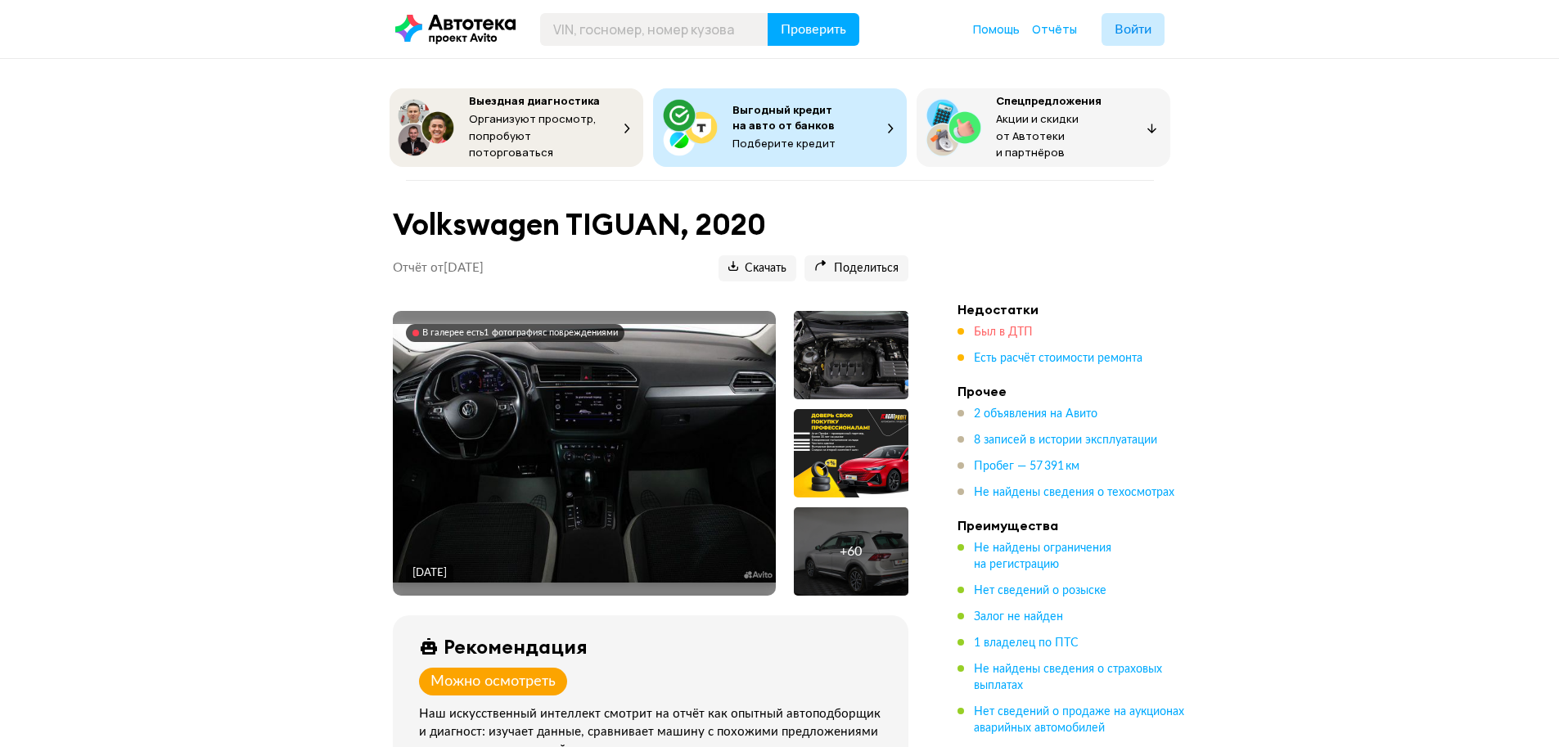
click at [1000, 327] on span "Был в ДТП" at bounding box center [1003, 332] width 59 height 11
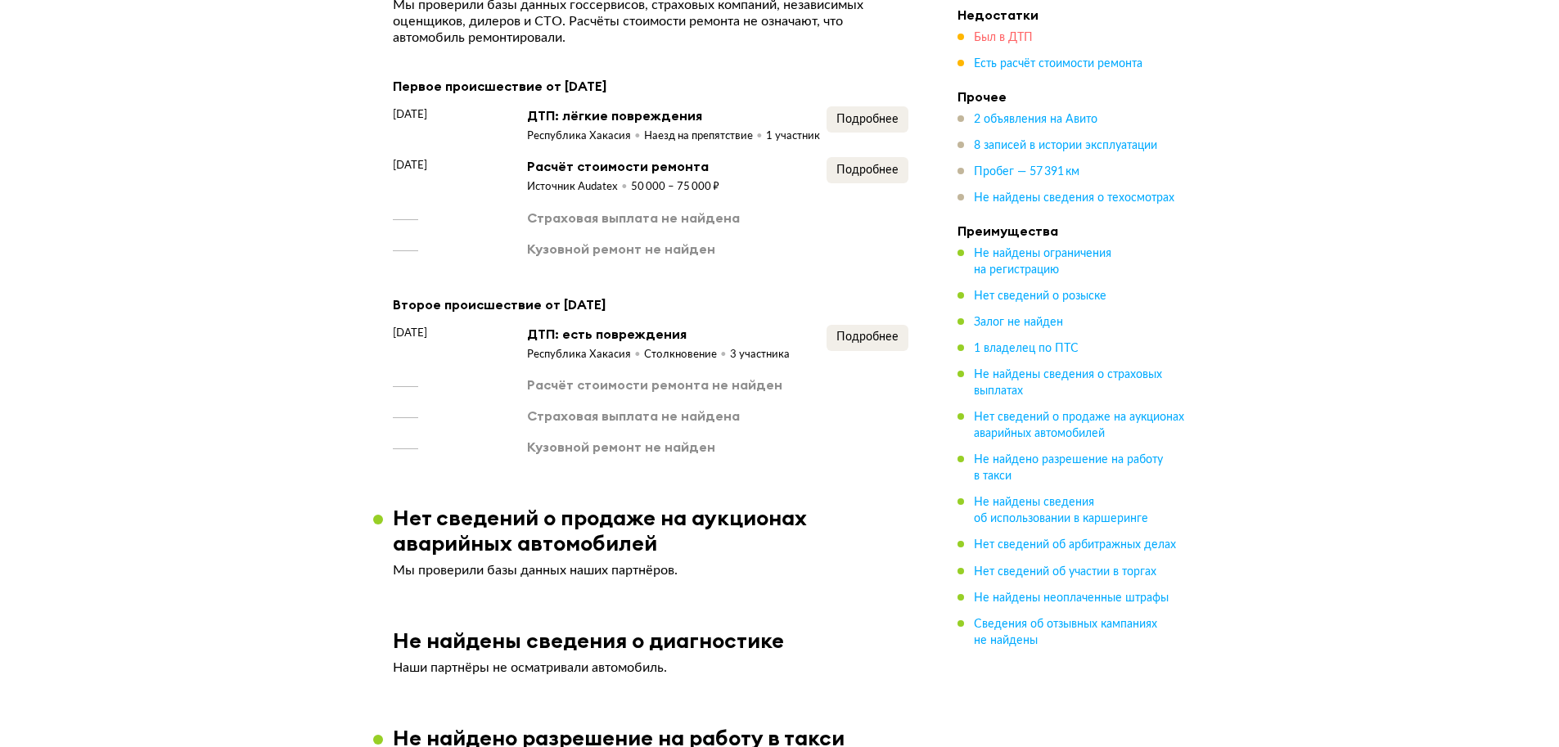
scroll to position [1738, 0]
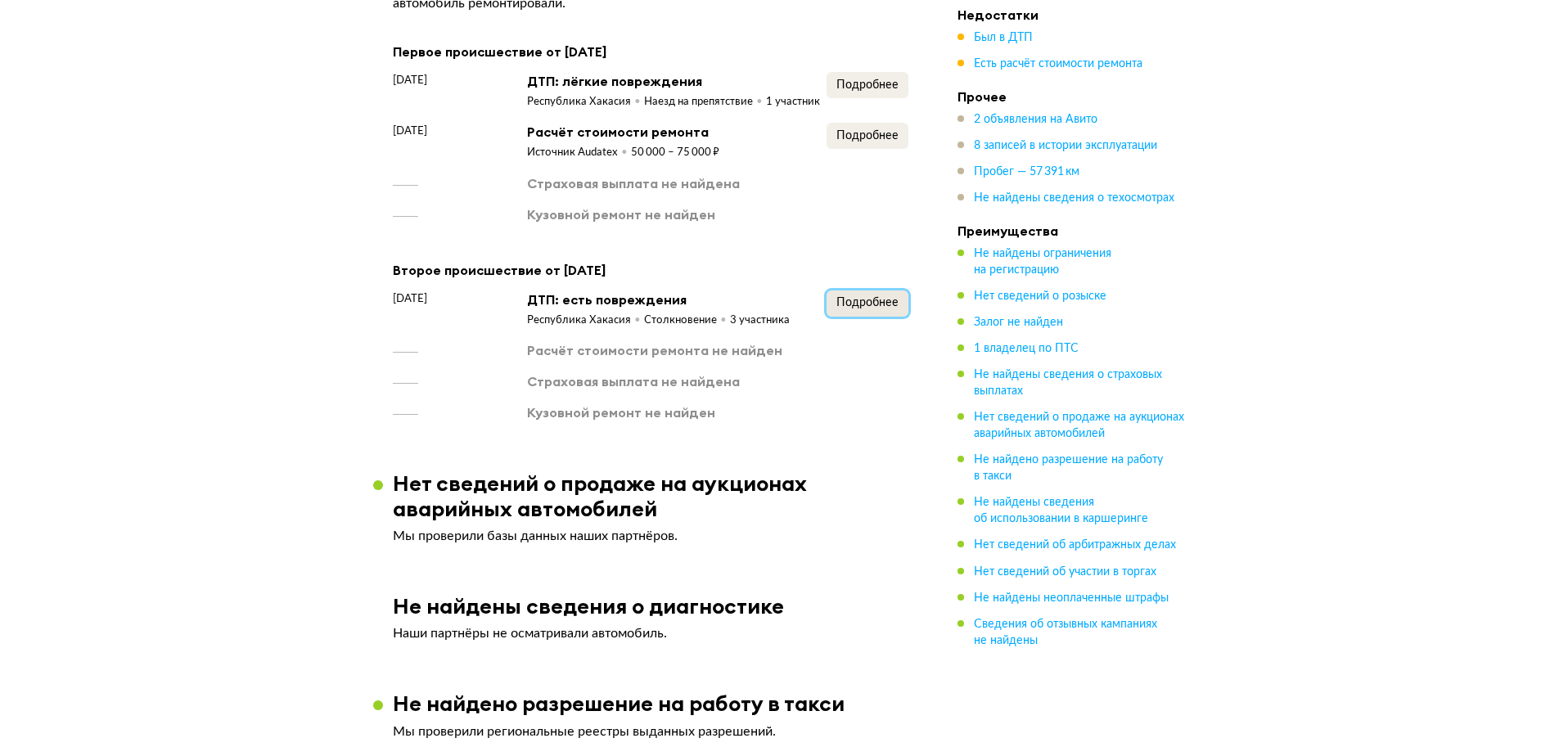
click at [887, 309] on span "Подробнее" at bounding box center [867, 302] width 62 height 11
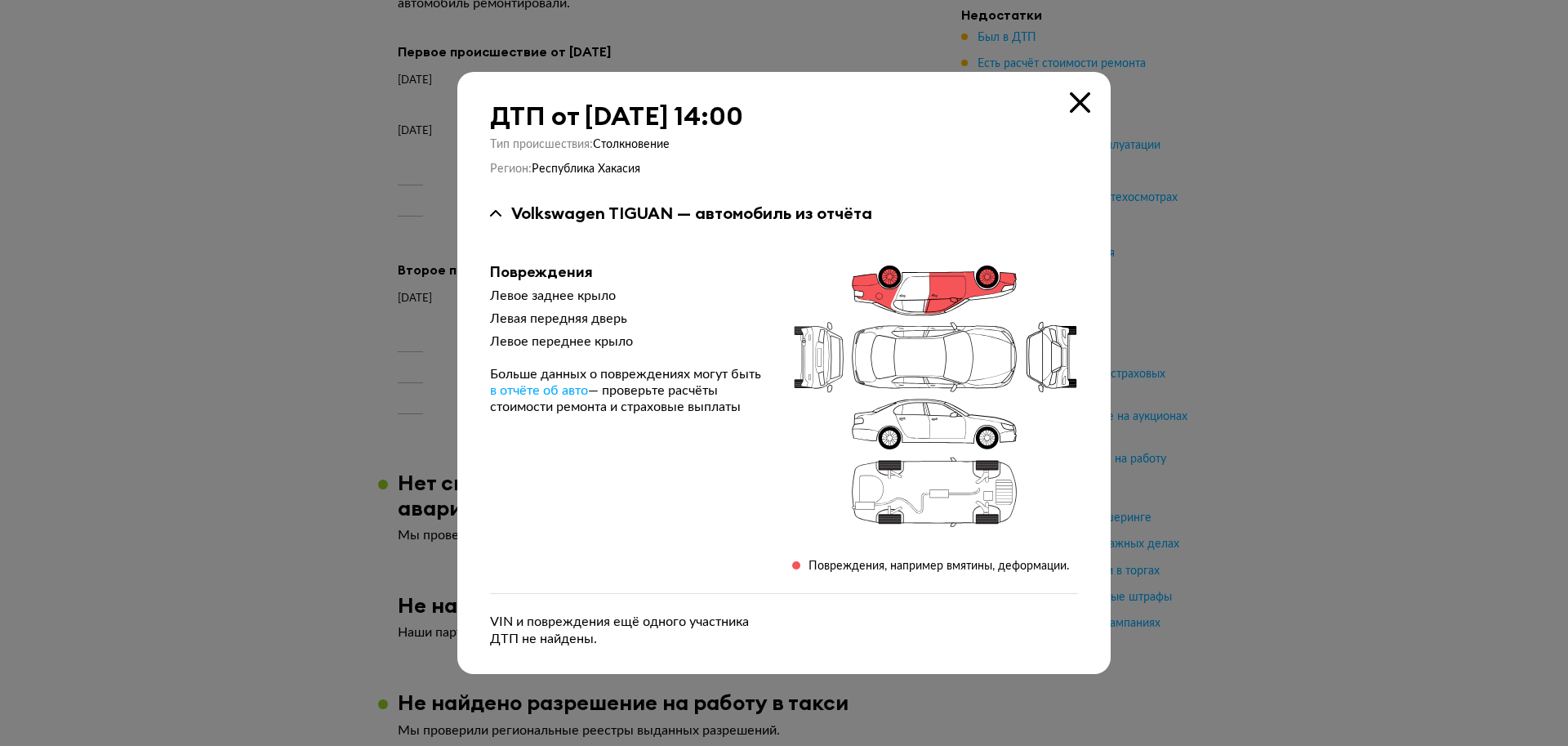
click at [1076, 108] on icon at bounding box center [1080, 102] width 20 height 20
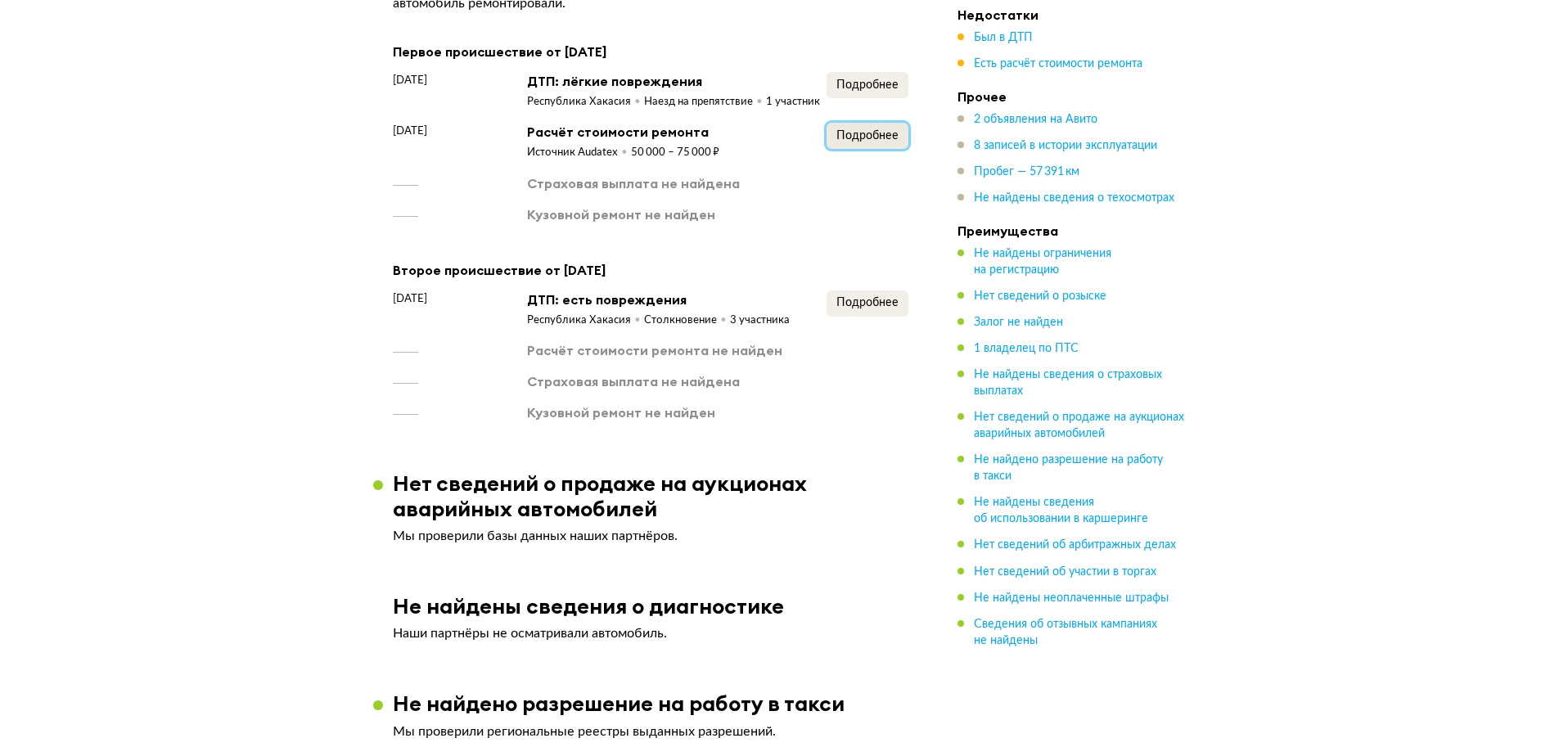
click at [872, 142] on span "Подробнее" at bounding box center [867, 135] width 62 height 11
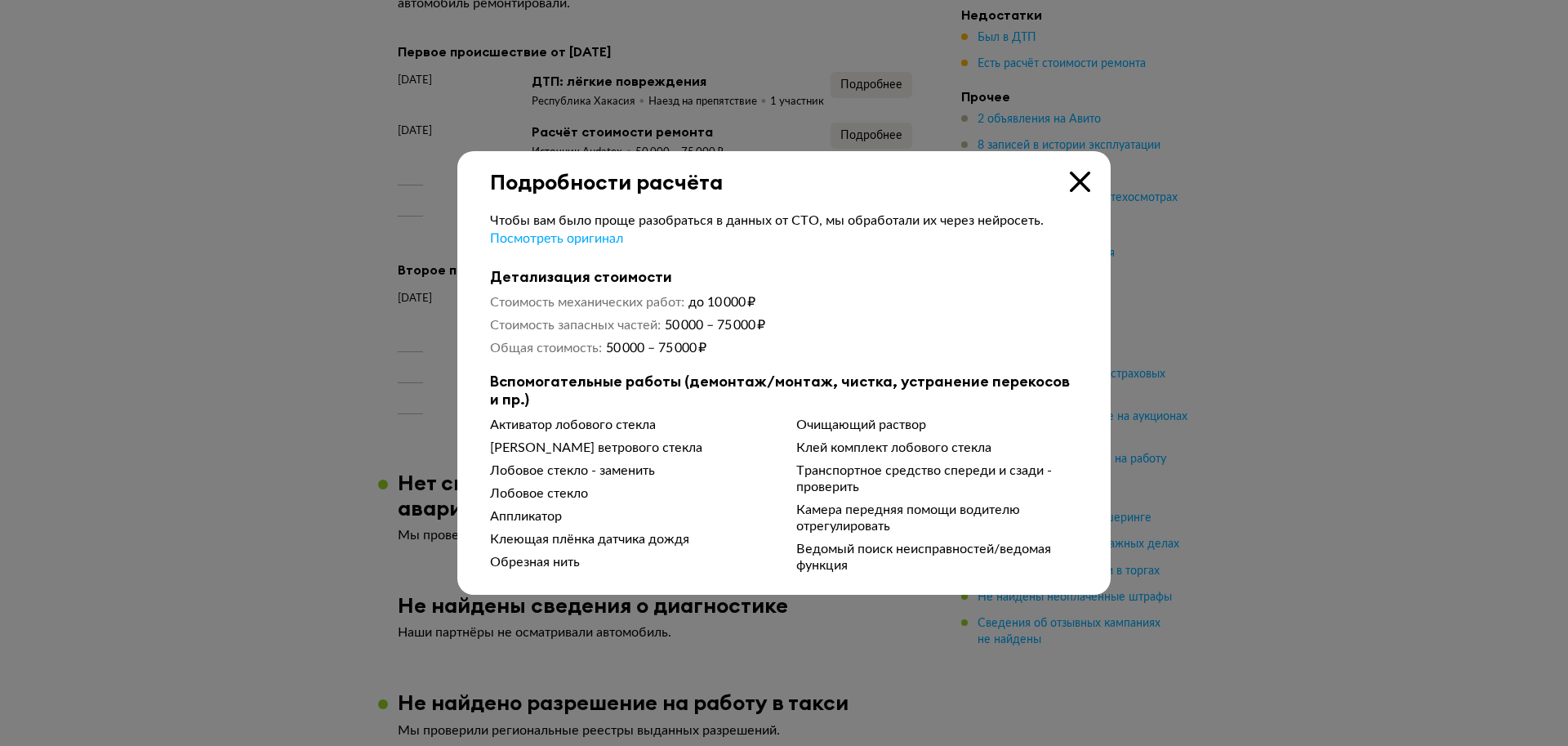
click at [1081, 186] on icon at bounding box center [1080, 182] width 20 height 20
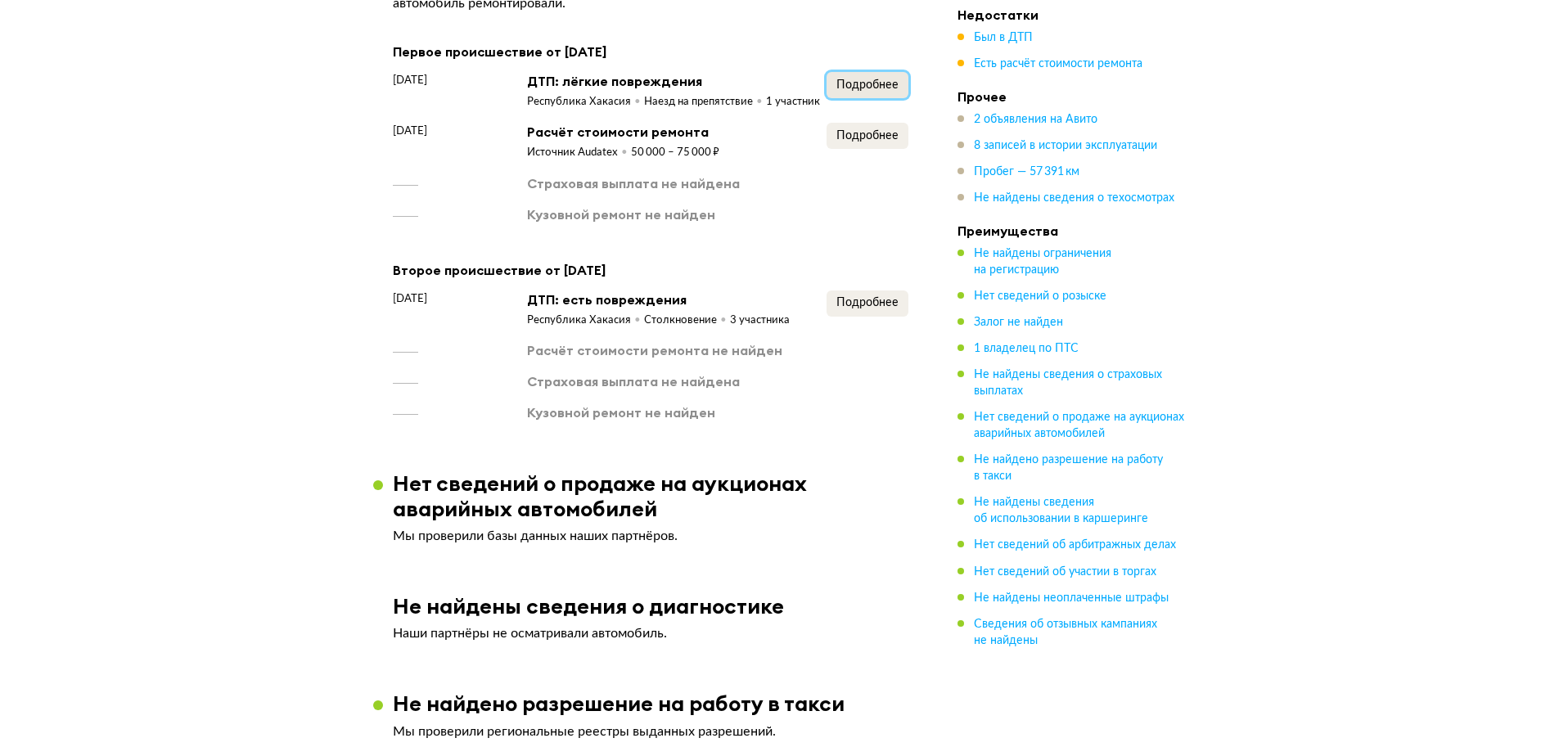
click at [881, 87] on button "Подробнее" at bounding box center [868, 85] width 82 height 26
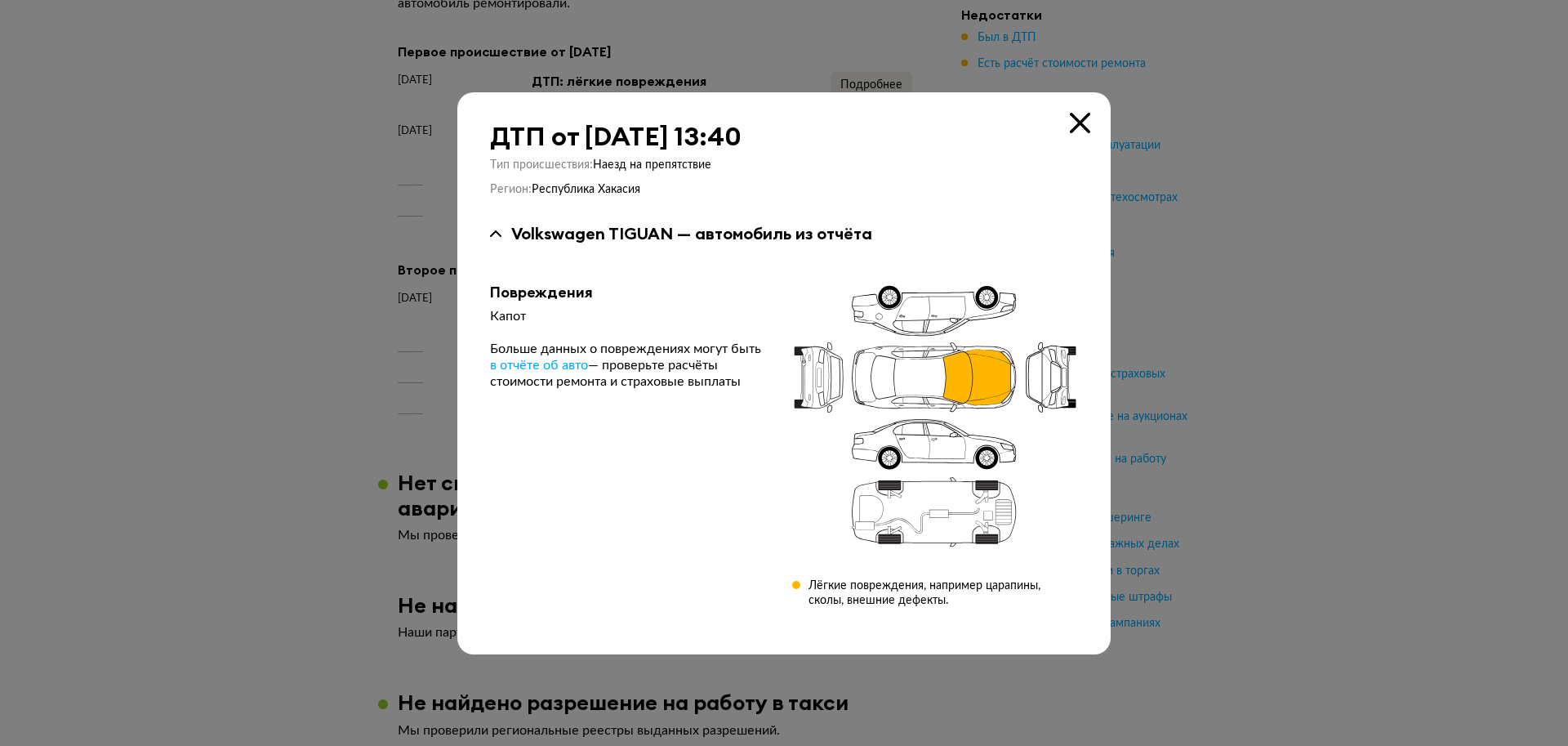
click at [1081, 132] on icon at bounding box center [1080, 123] width 20 height 20
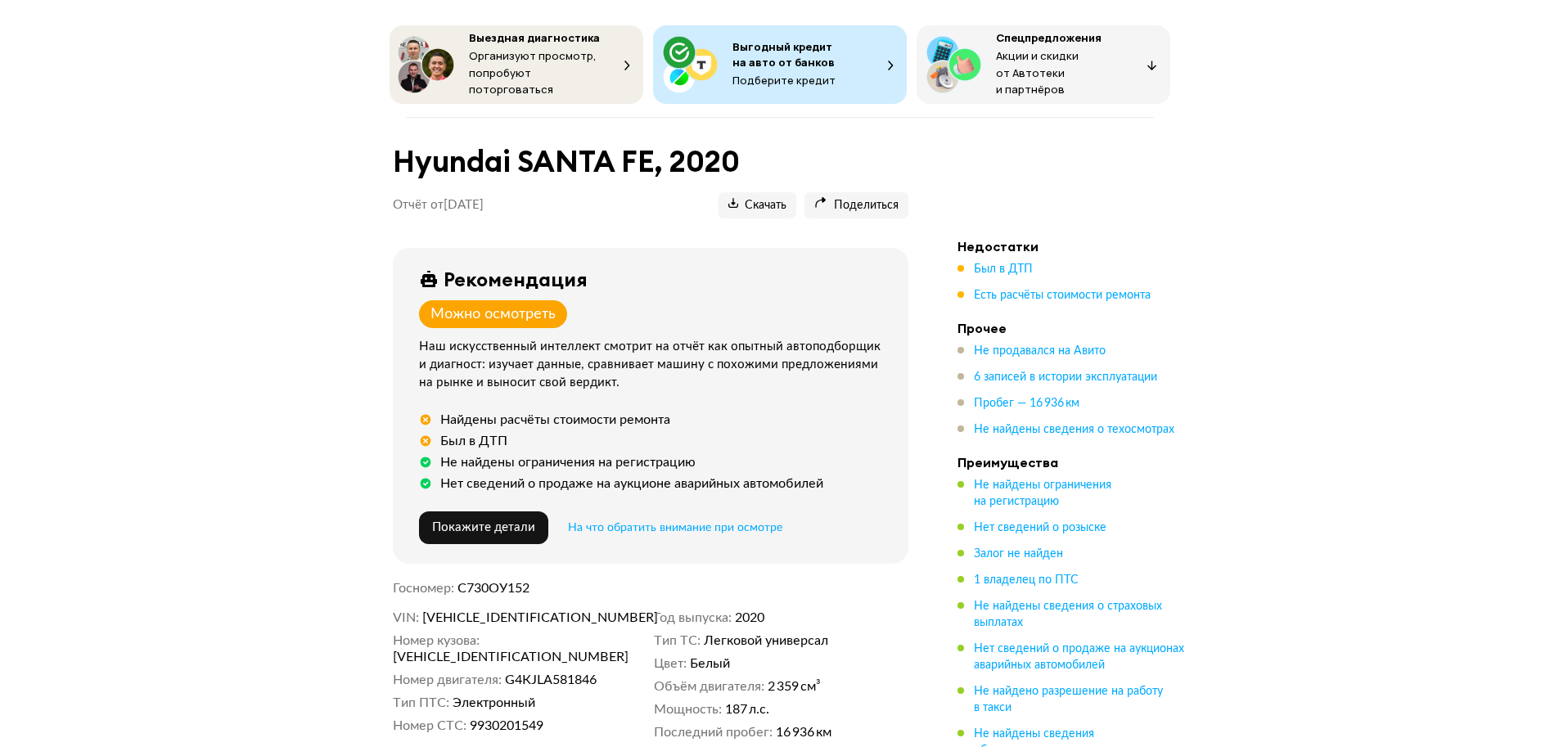
scroll to position [98, 0]
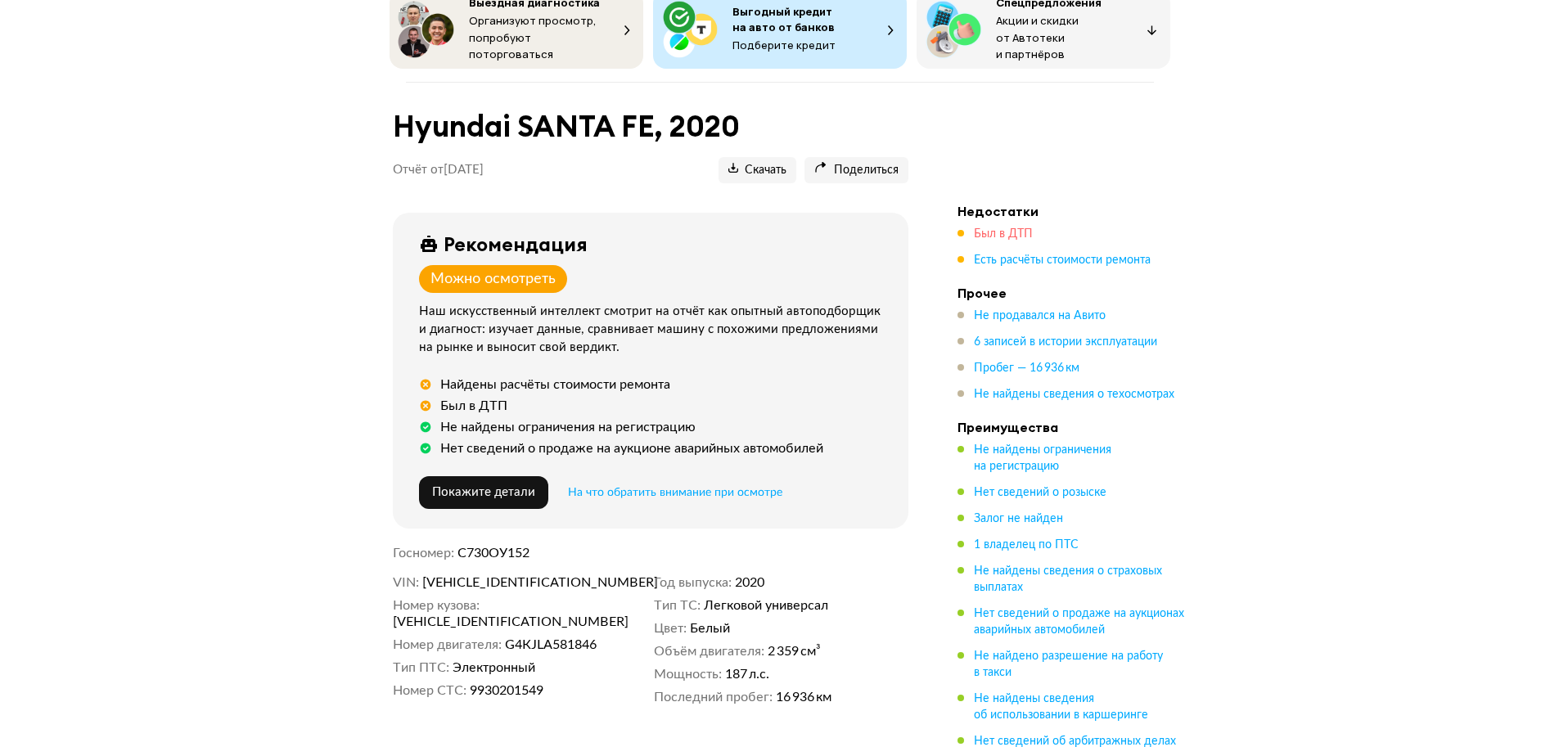
click at [1006, 228] on span "Был в ДТП" at bounding box center [1003, 233] width 59 height 11
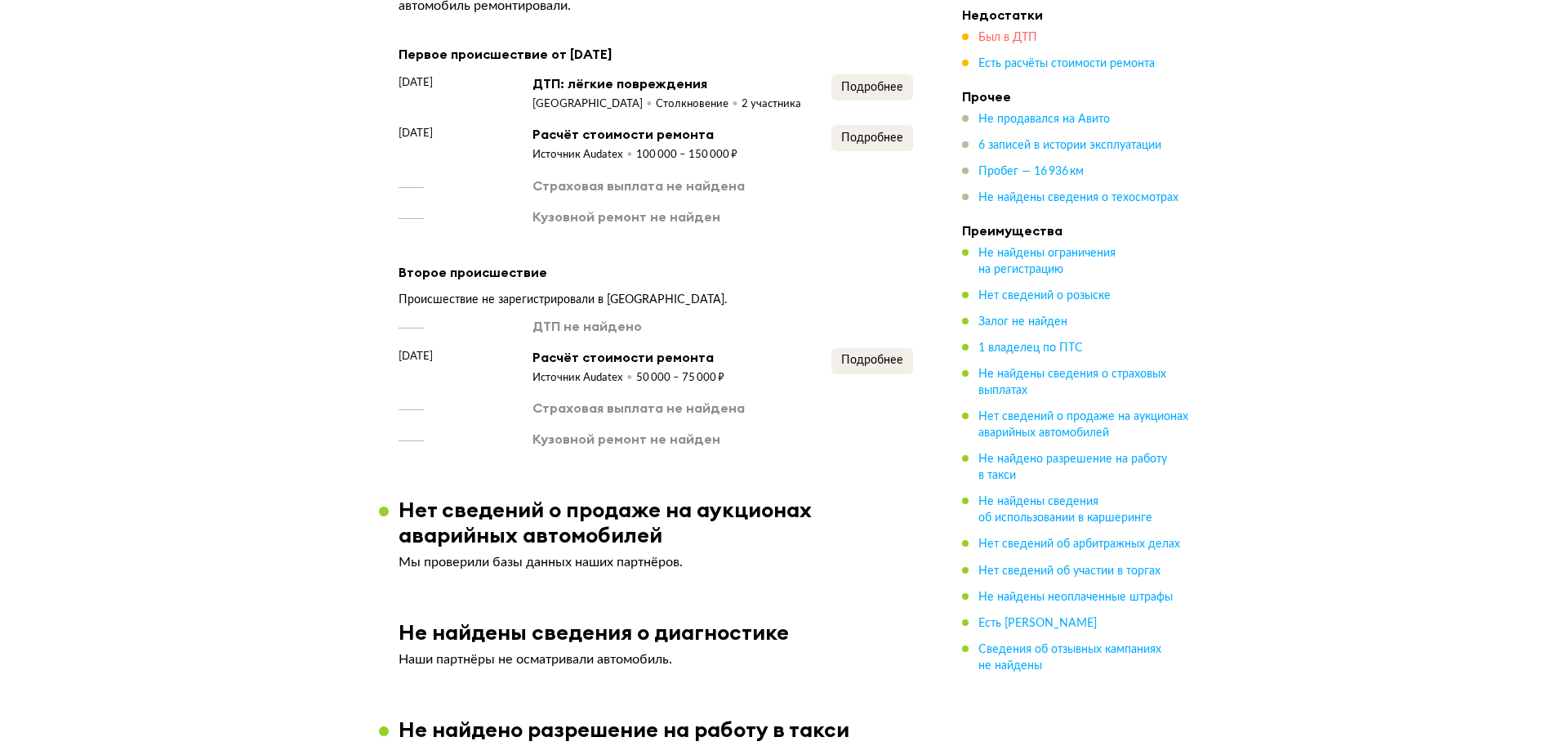
scroll to position [1432, 0]
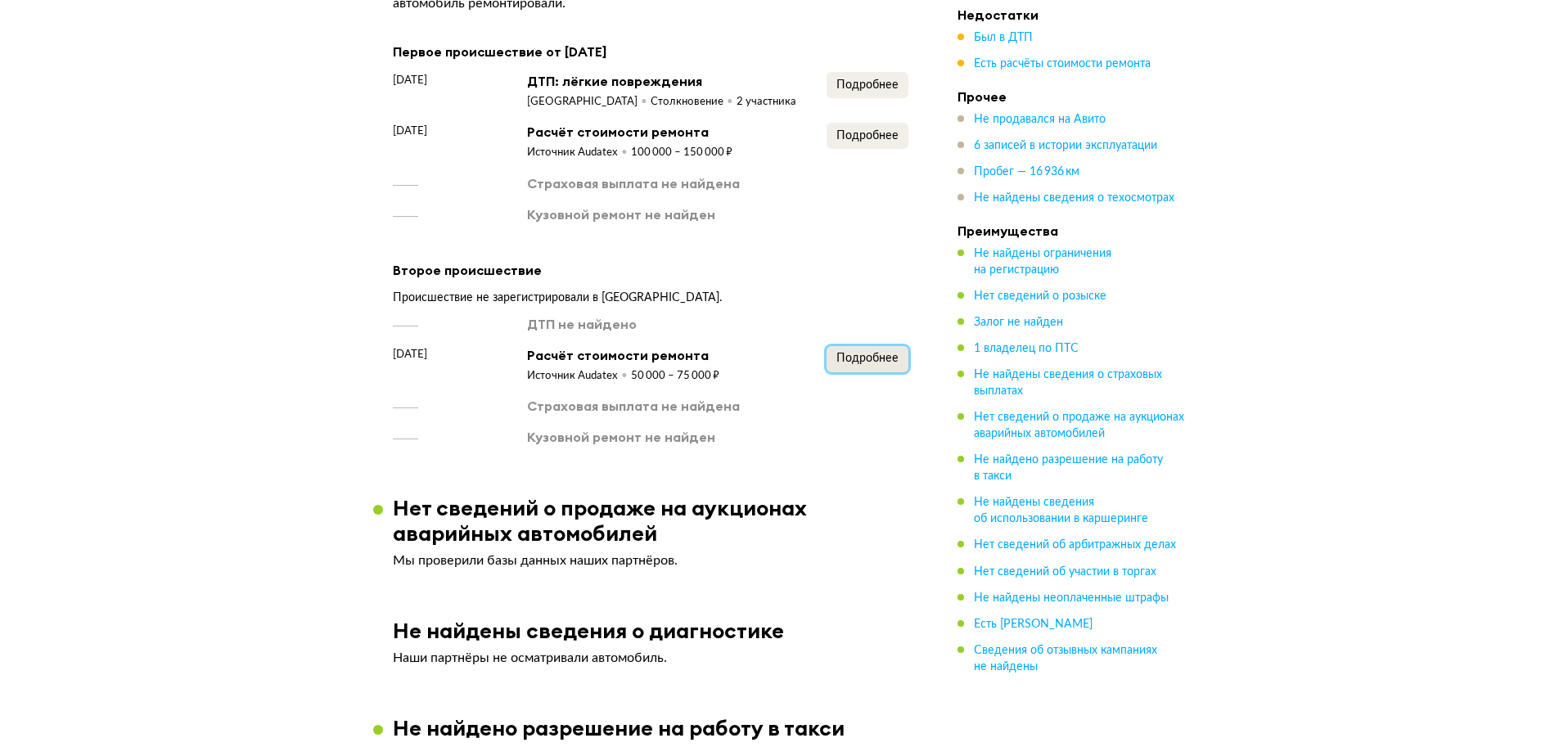
click at [860, 364] on span "Подробнее" at bounding box center [867, 358] width 62 height 11
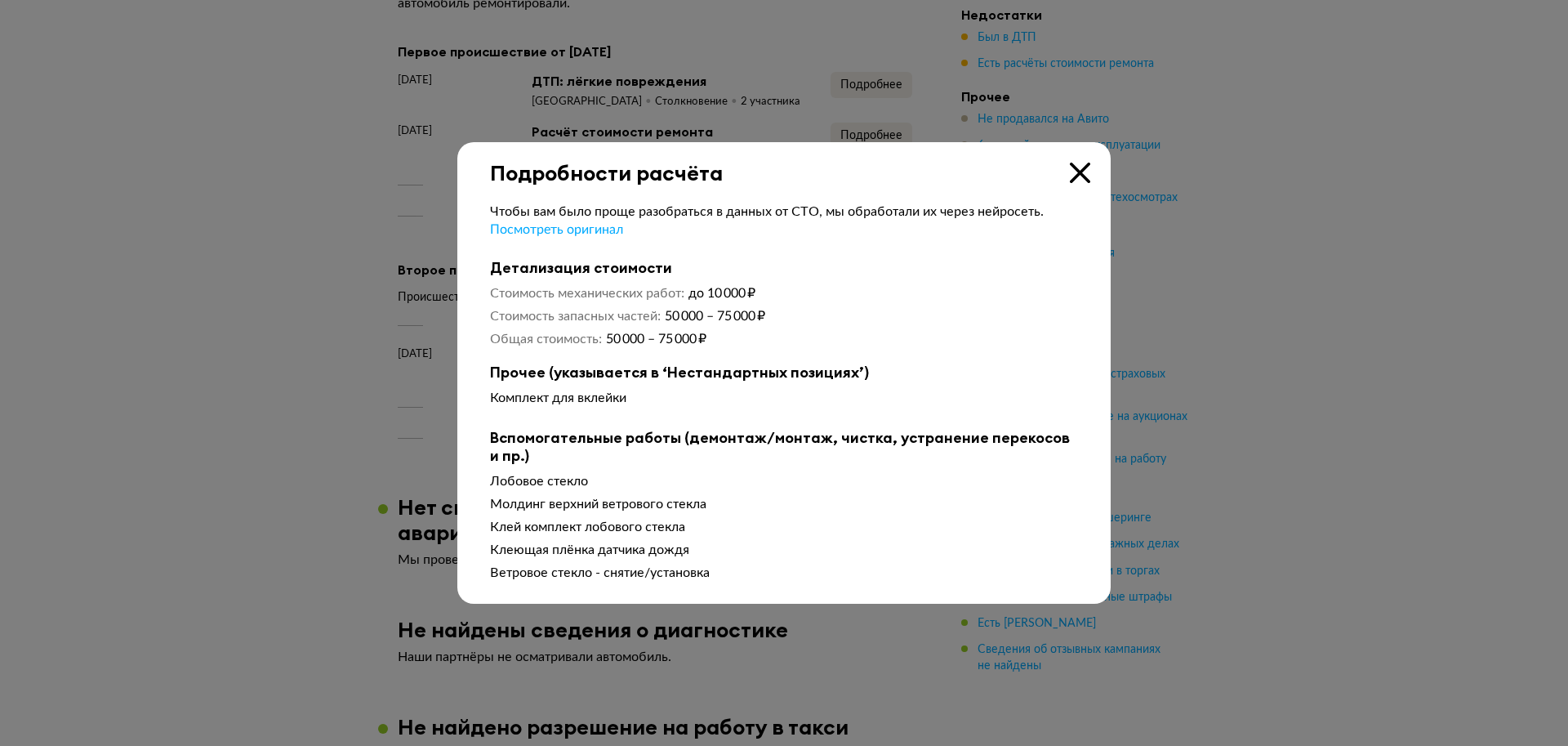
click at [1083, 182] on icon at bounding box center [1080, 173] width 20 height 20
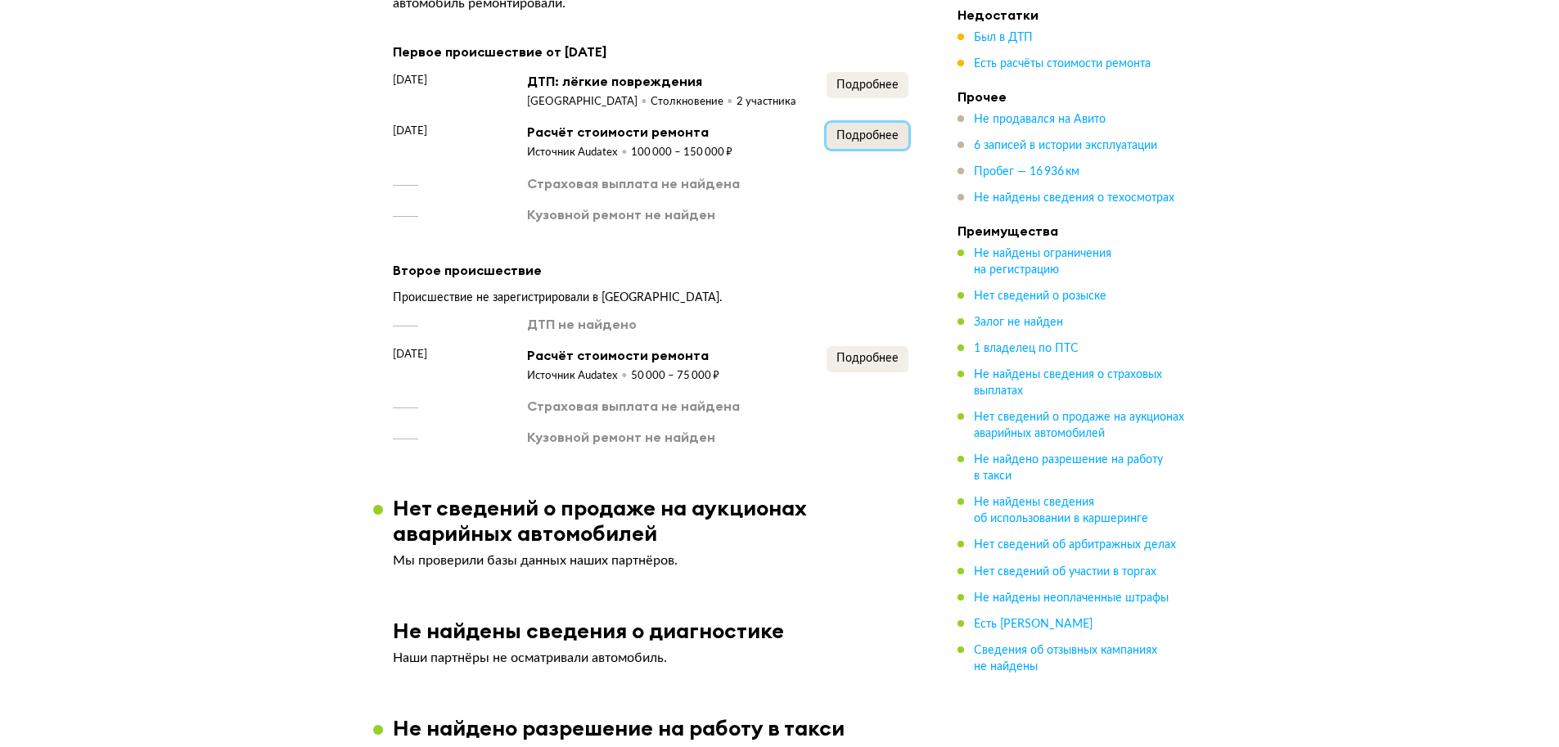
click at [868, 142] on span "Подробнее" at bounding box center [867, 135] width 62 height 11
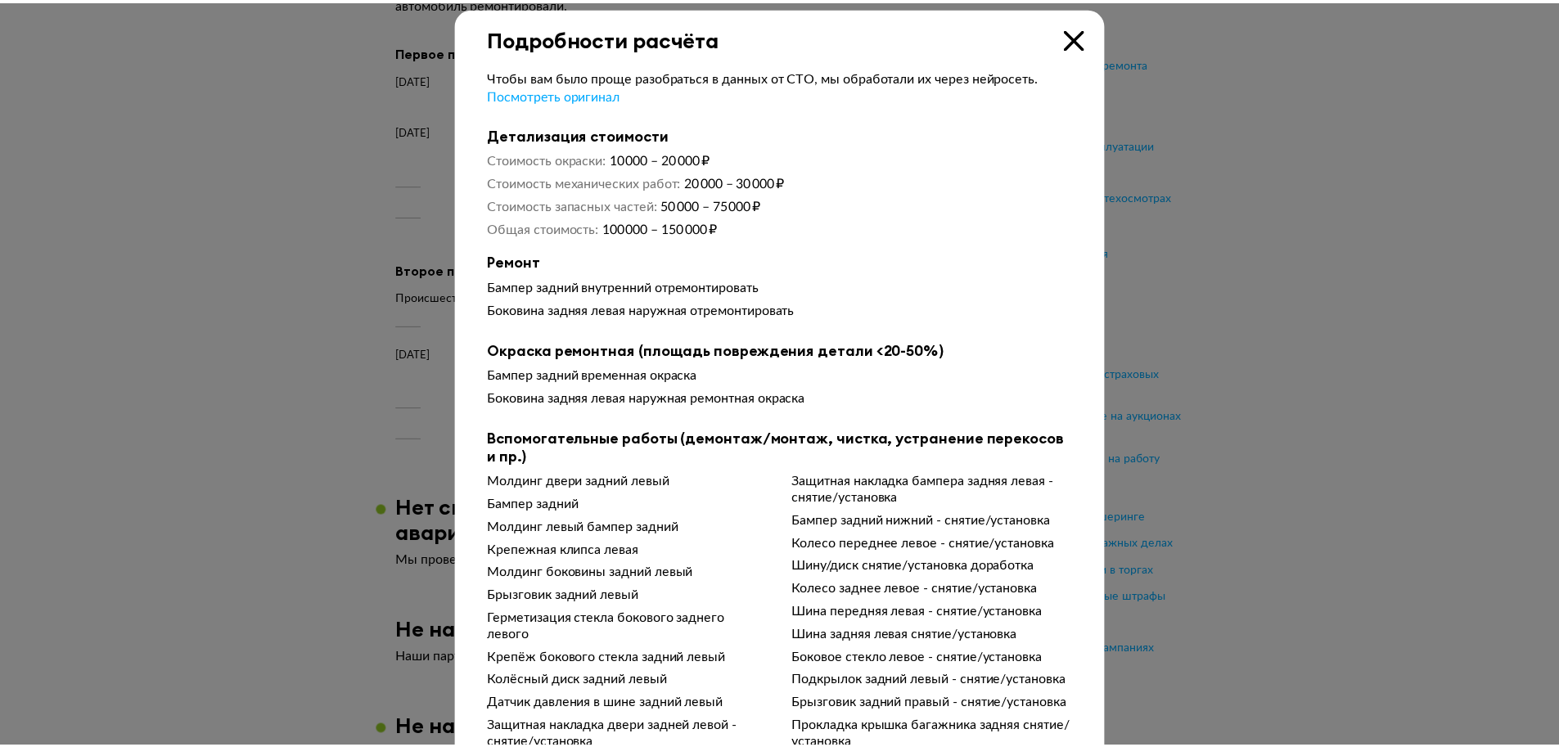
scroll to position [0, 0]
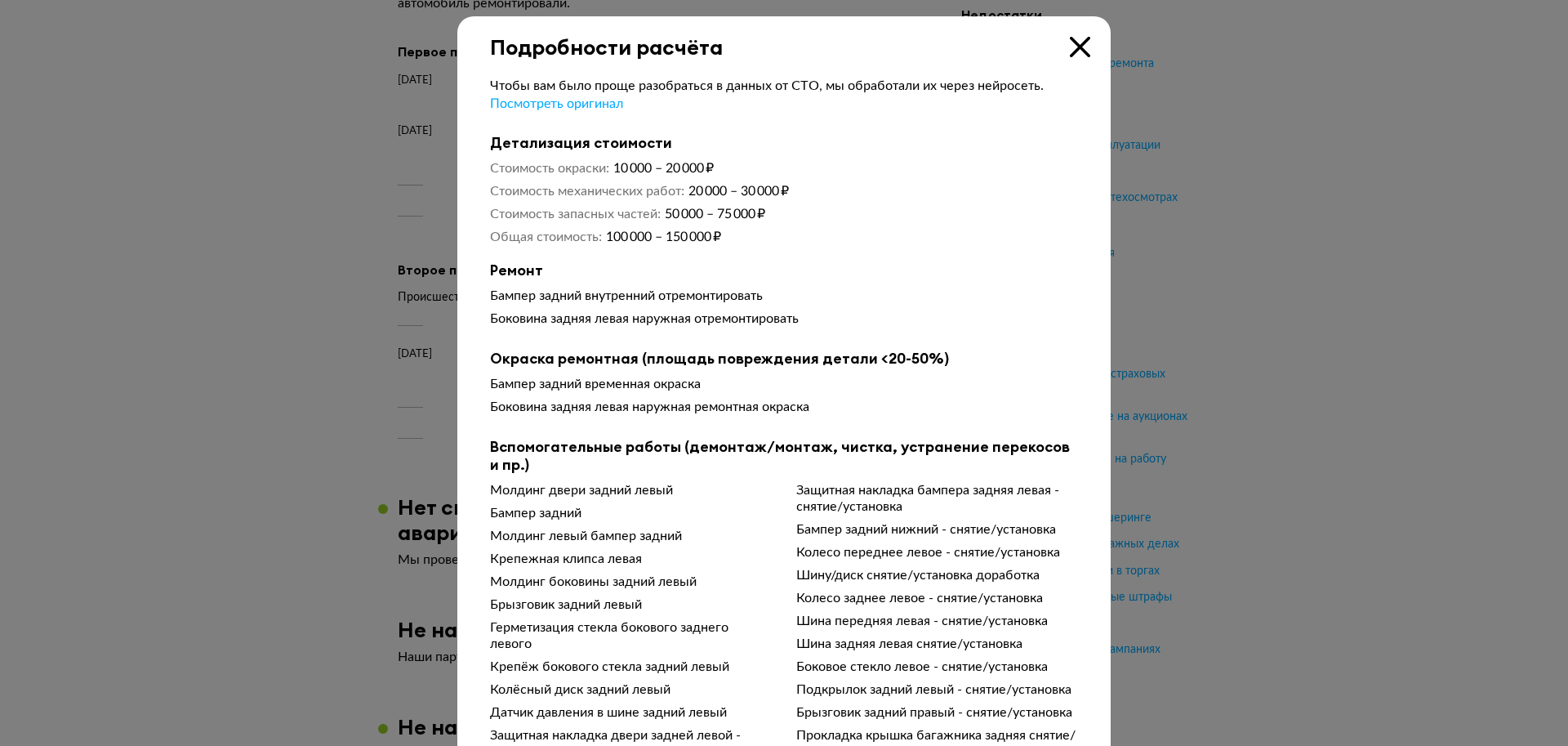
click at [1071, 47] on icon at bounding box center [1080, 47] width 20 height 20
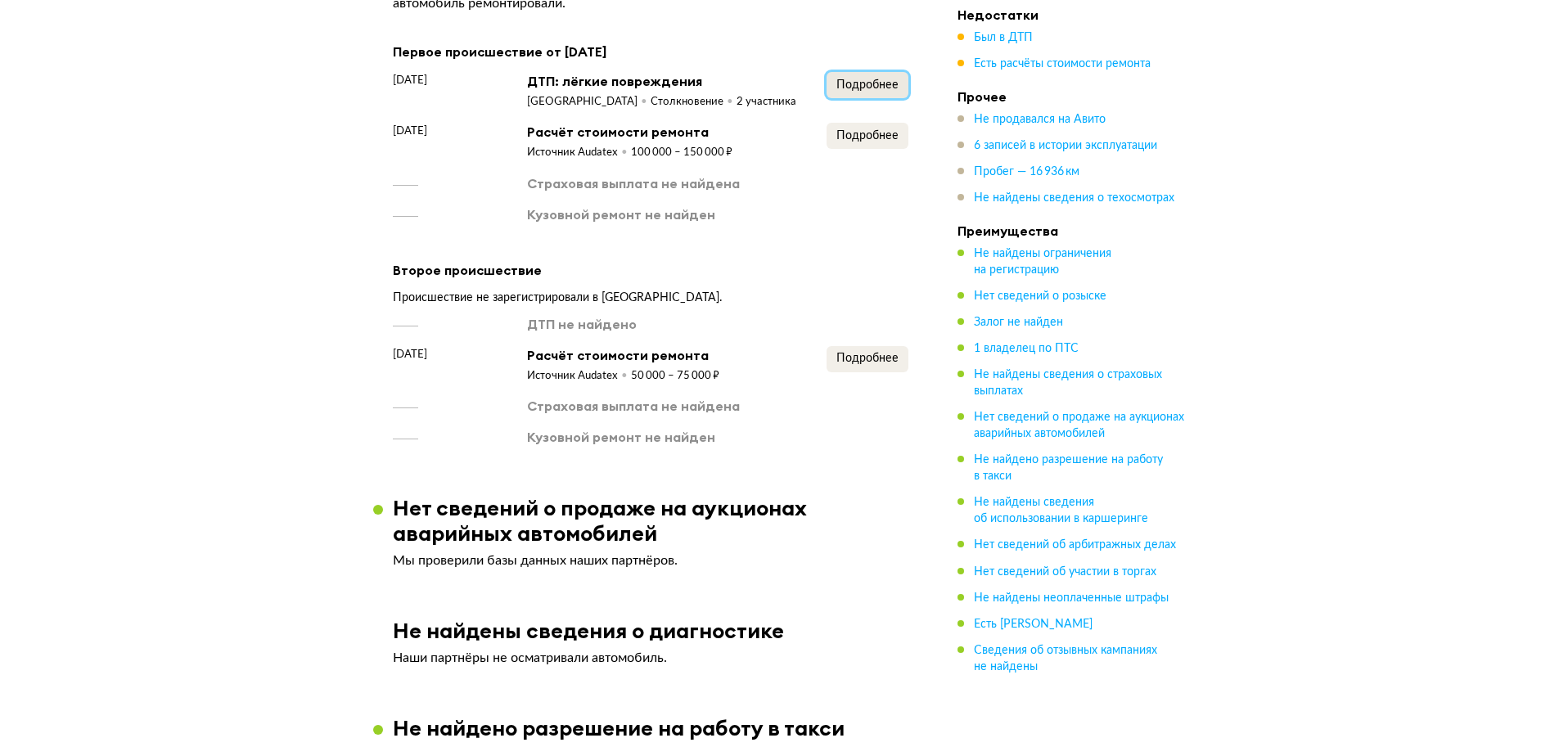
click at [876, 89] on span "Подробнее" at bounding box center [867, 84] width 62 height 11
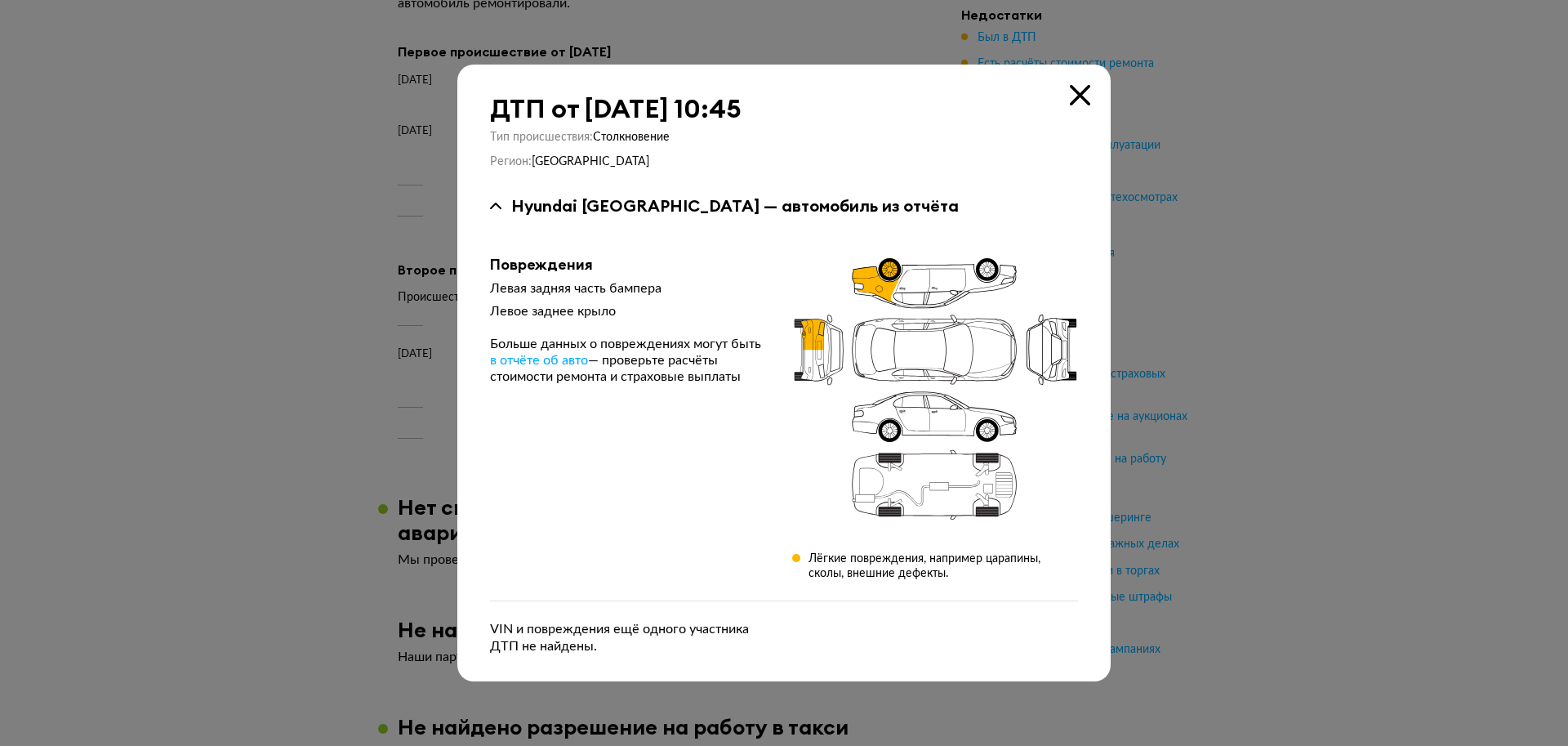
click at [1076, 102] on icon at bounding box center [1080, 95] width 20 height 20
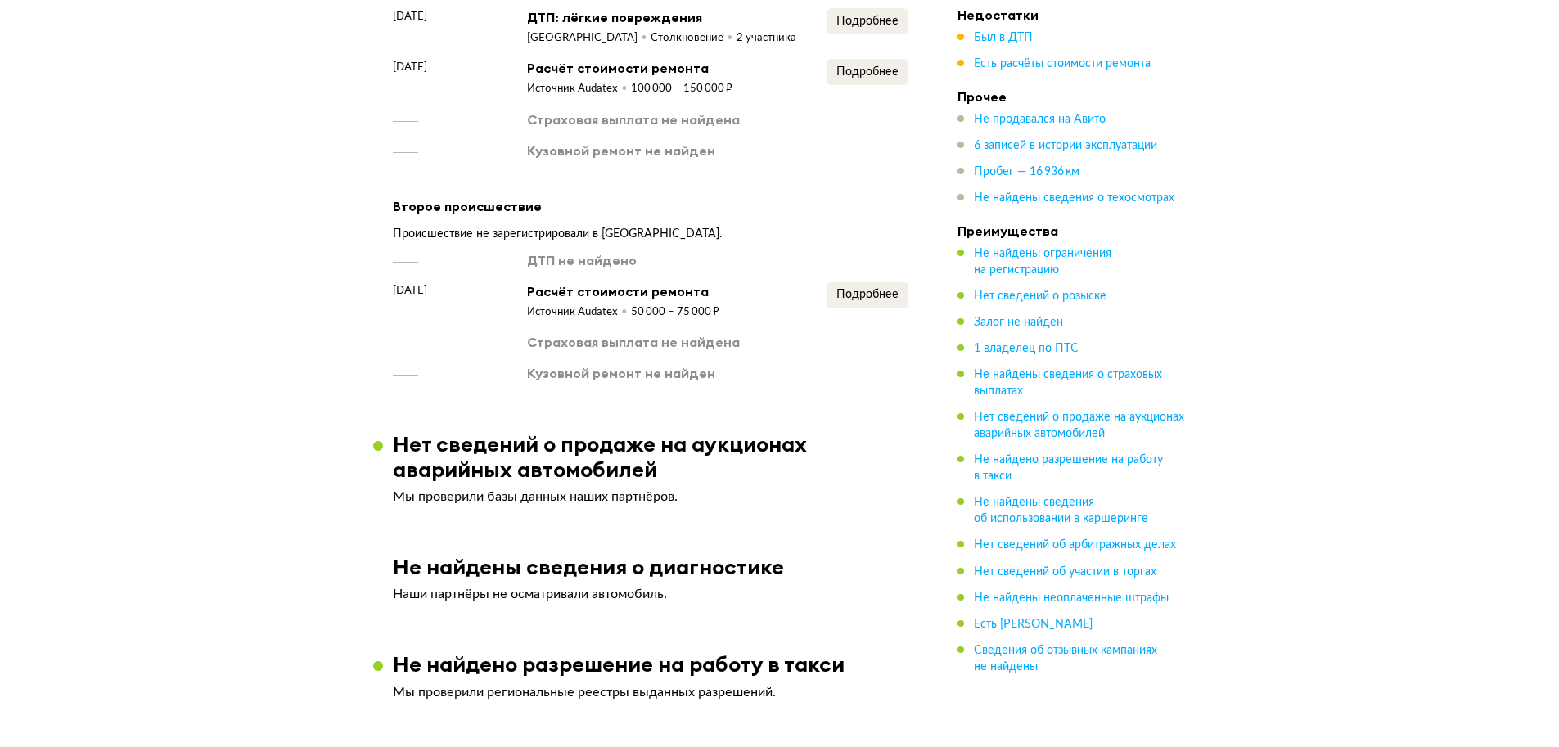
scroll to position [1532, 0]
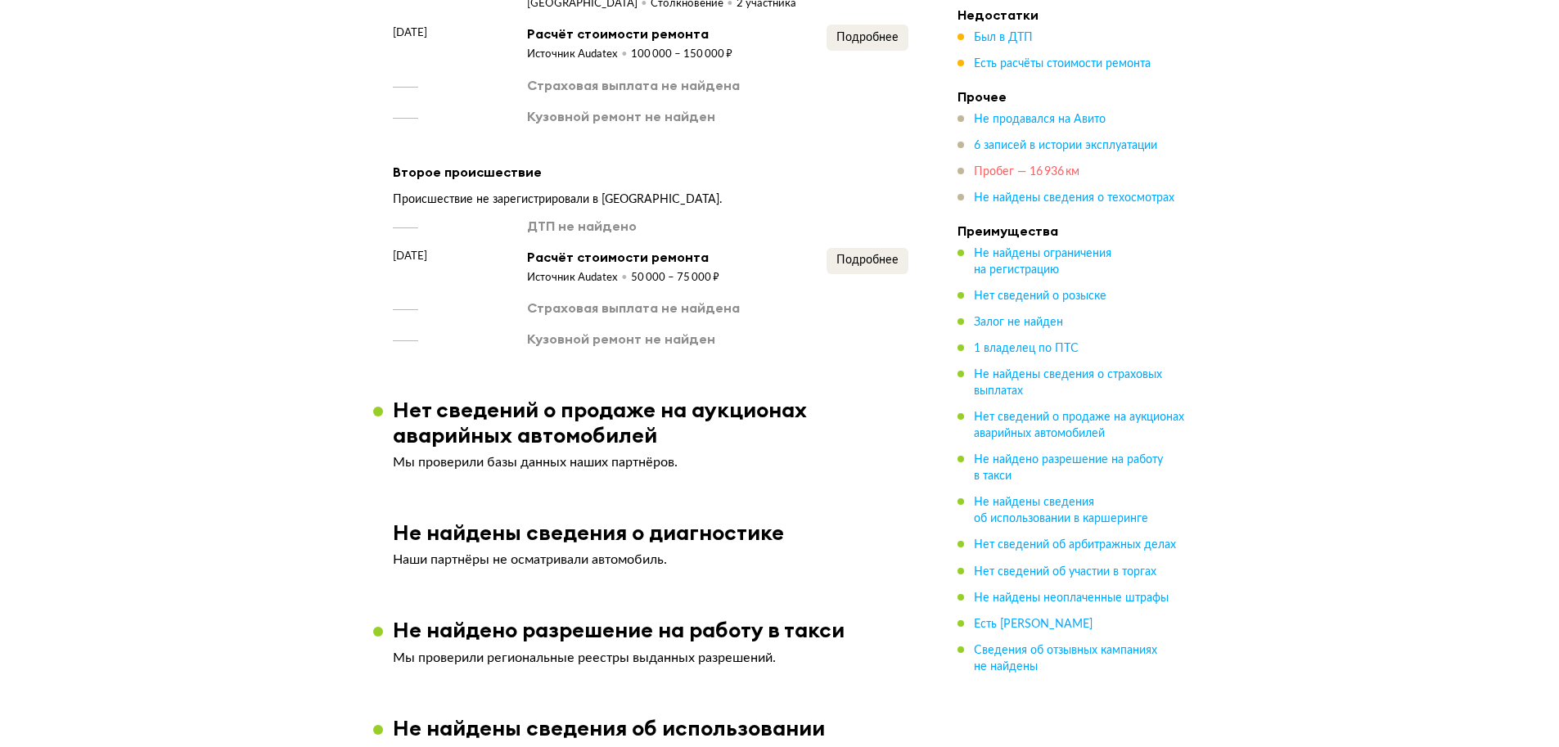
click at [1047, 172] on span "Пробег — 16 936 км" at bounding box center [1027, 171] width 106 height 11
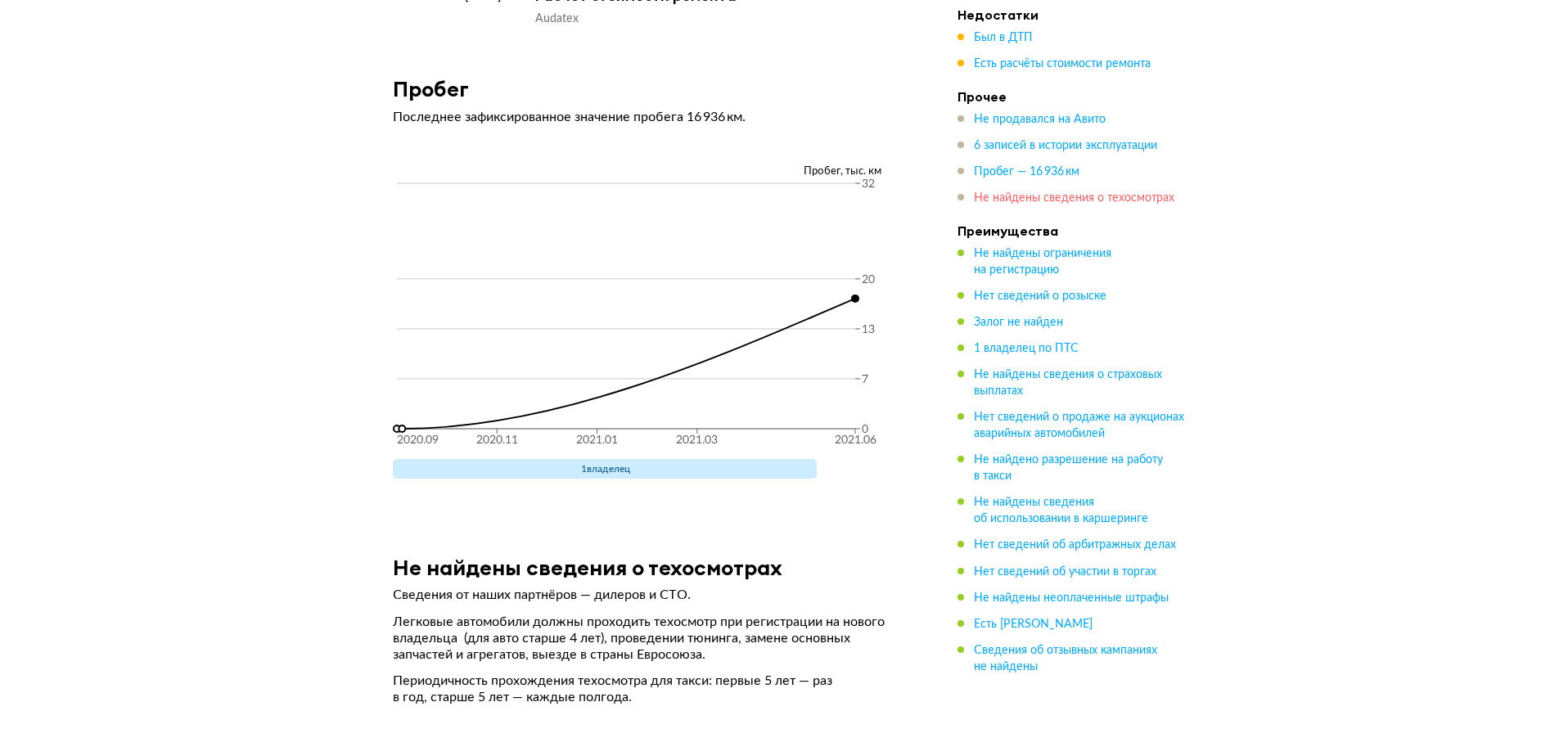
scroll to position [3466, 0]
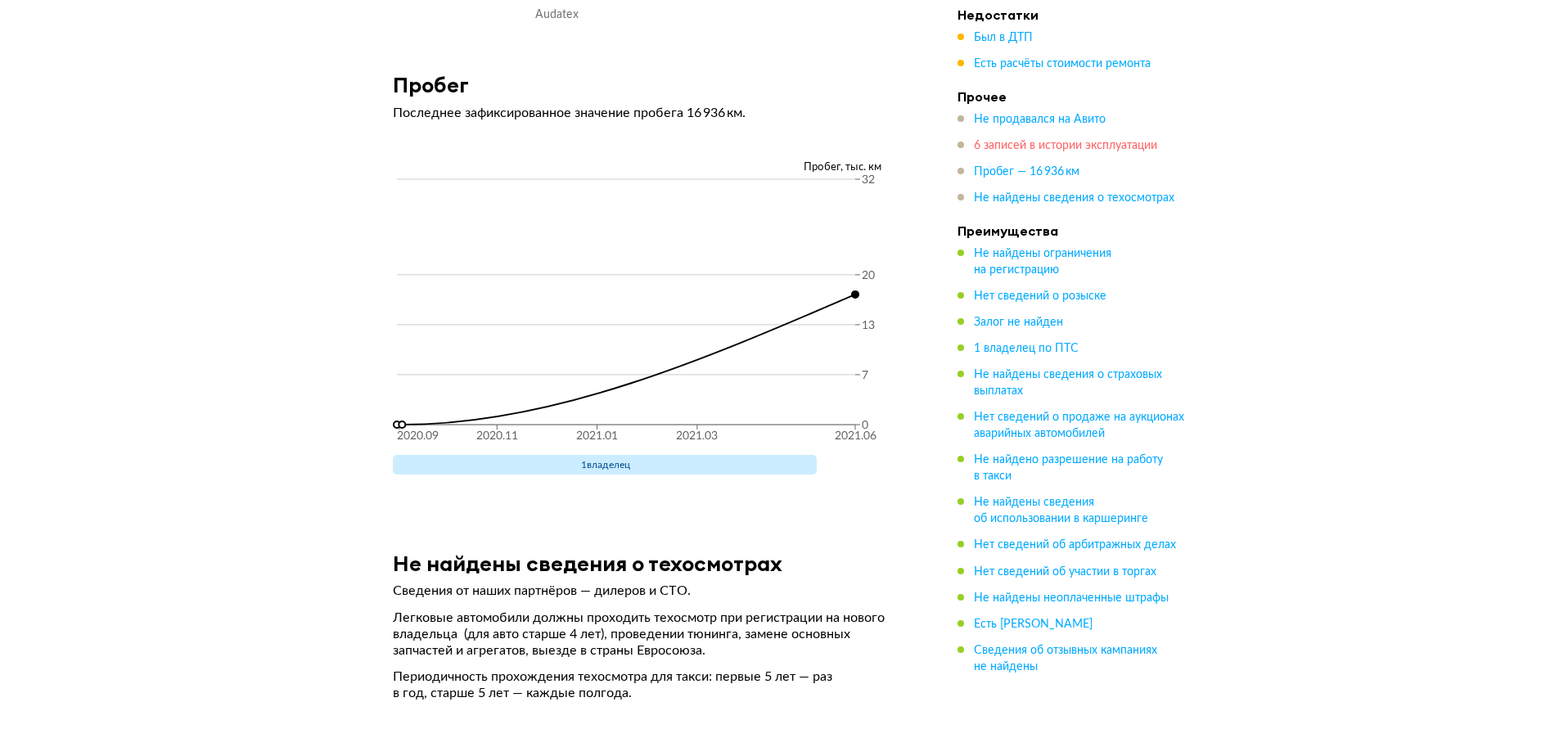
click at [1061, 145] on span "6 записей в истории эксплуатации" at bounding box center [1065, 145] width 183 height 11
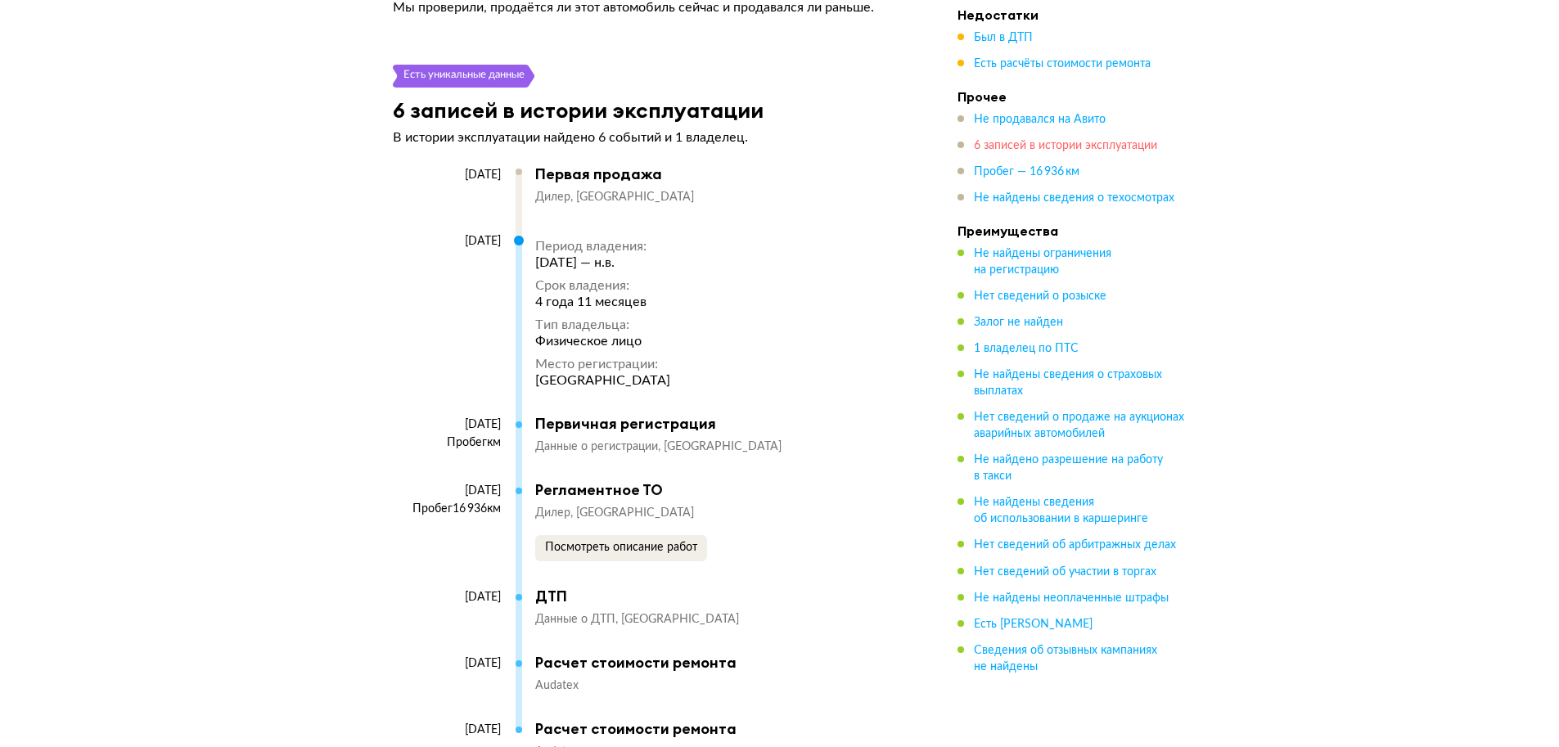
scroll to position [2721, 0]
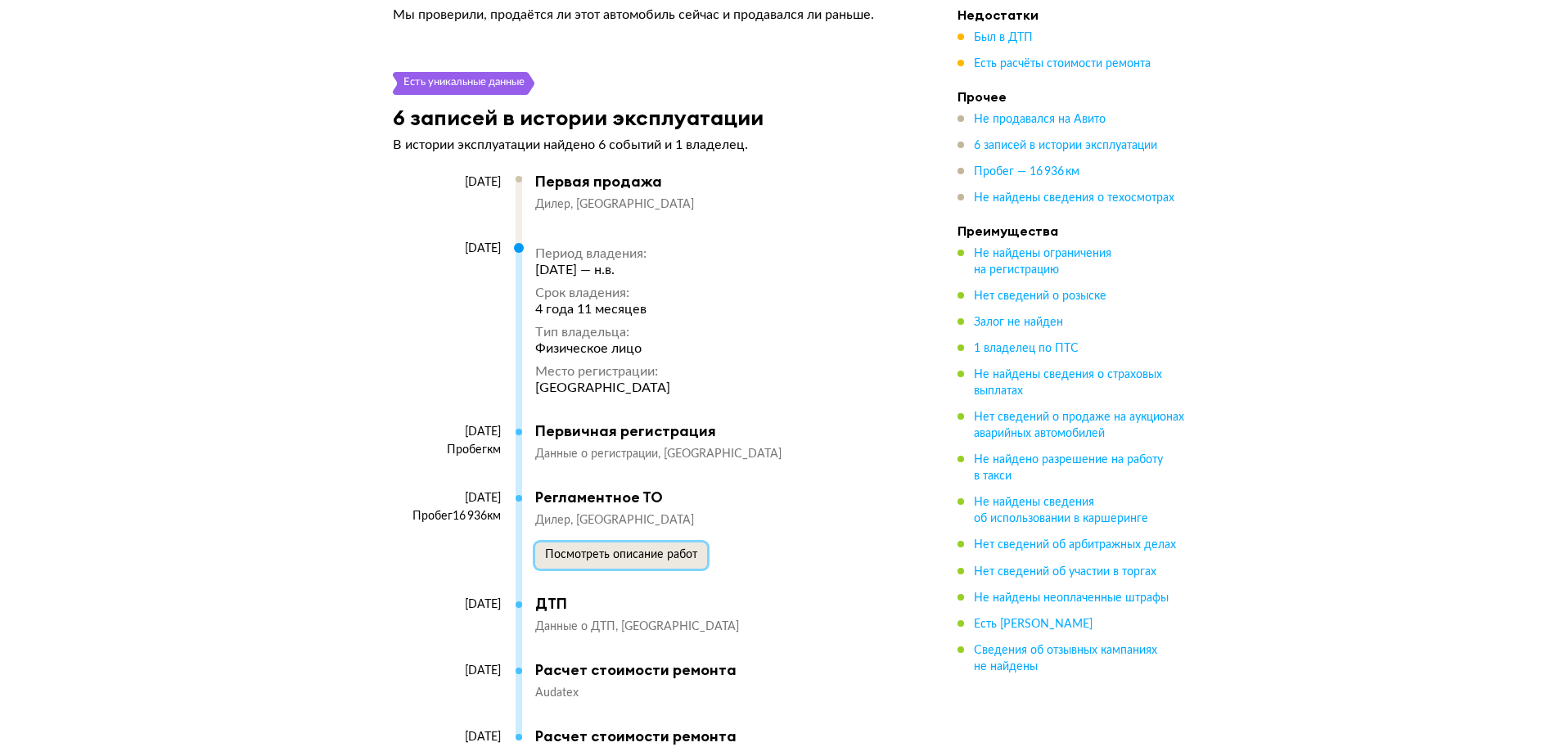
click at [628, 561] on span "Посмотреть описание работ" at bounding box center [621, 554] width 152 height 11
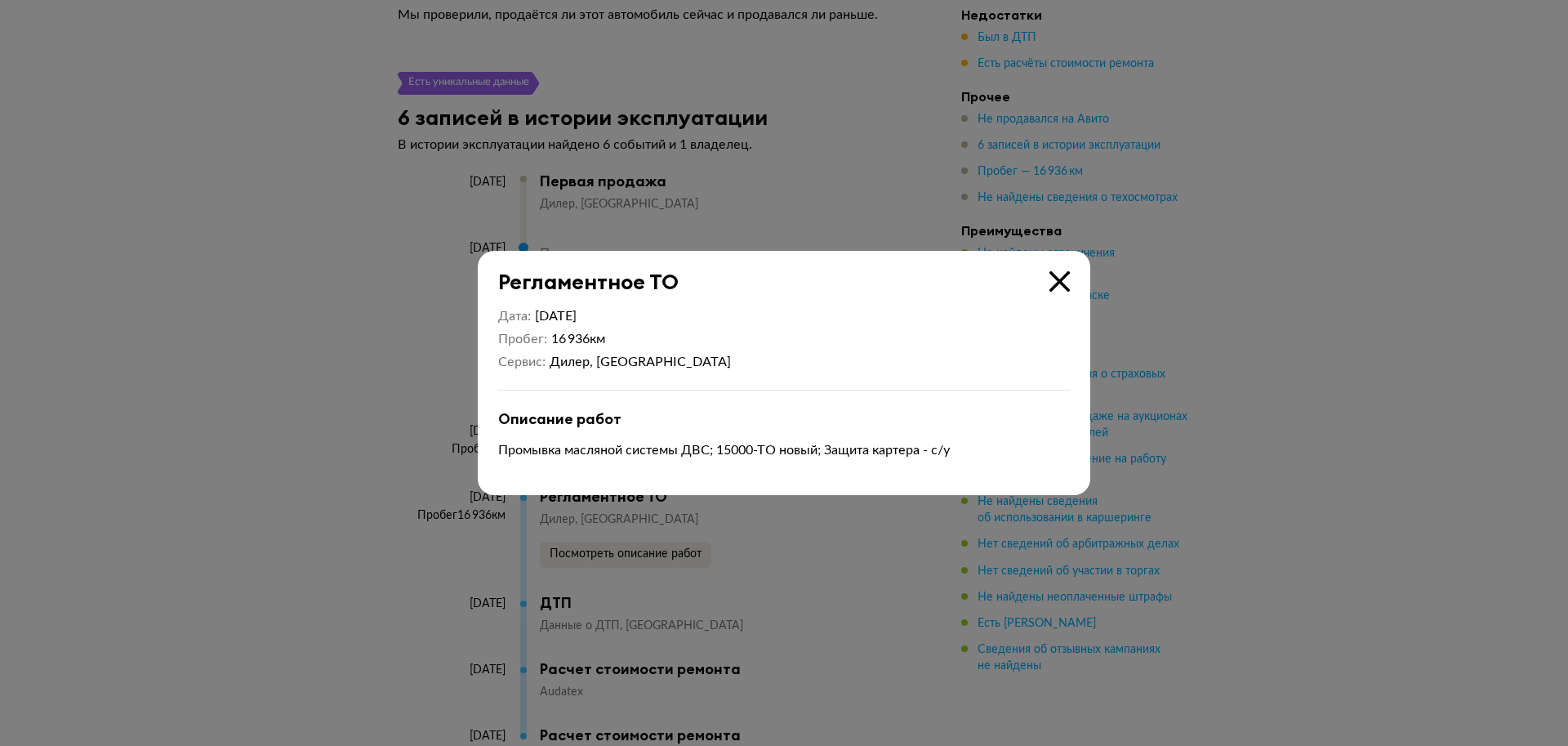
click at [1072, 285] on div "Регламентное ТО Дата 17 июня 2021 Пробег 16 936 км Сервис Дилер, Нижний Новгоро…" at bounding box center [784, 373] width 613 height 244
click at [1065, 279] on icon at bounding box center [1060, 282] width 20 height 20
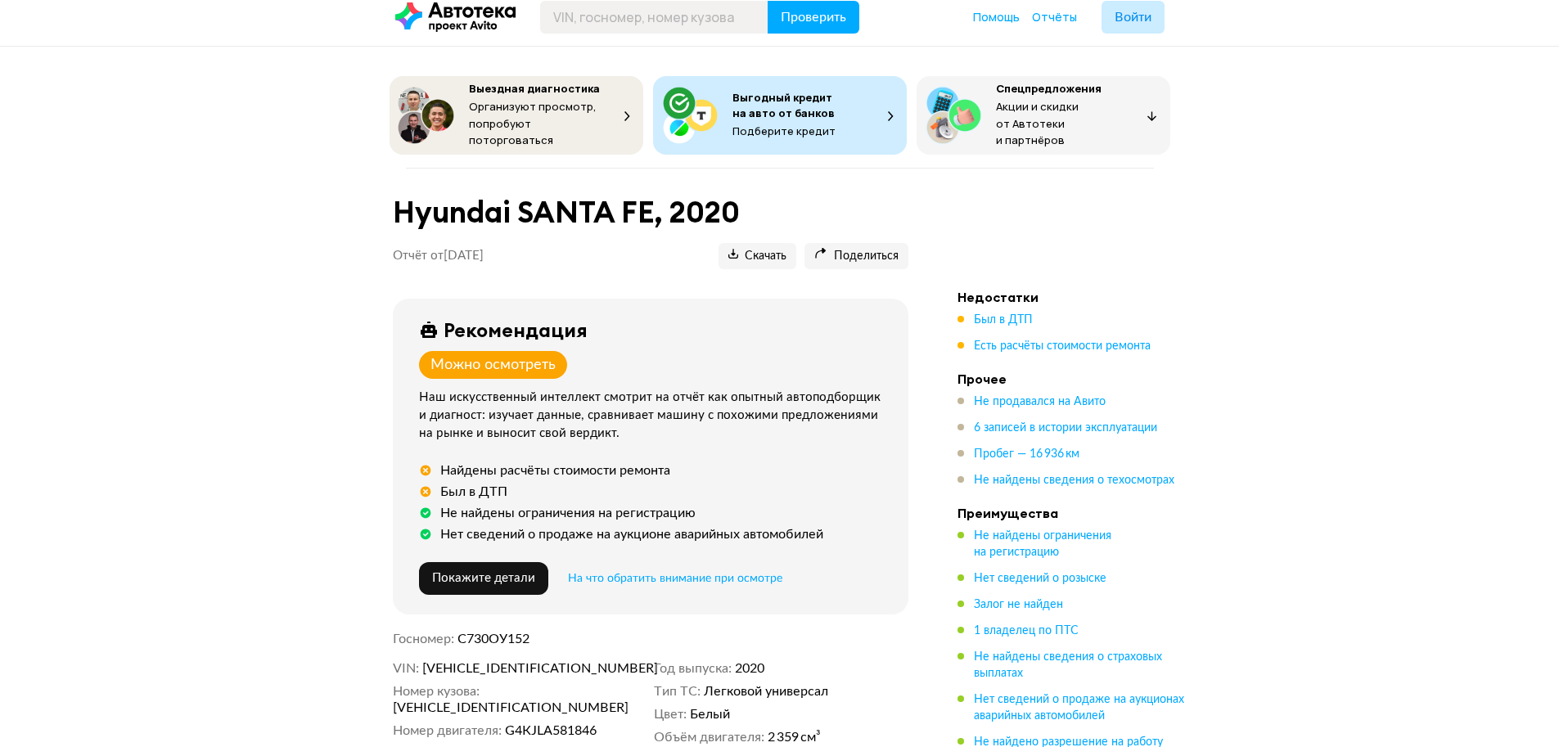
scroll to position [0, 0]
